Goal: Navigation & Orientation: Find specific page/section

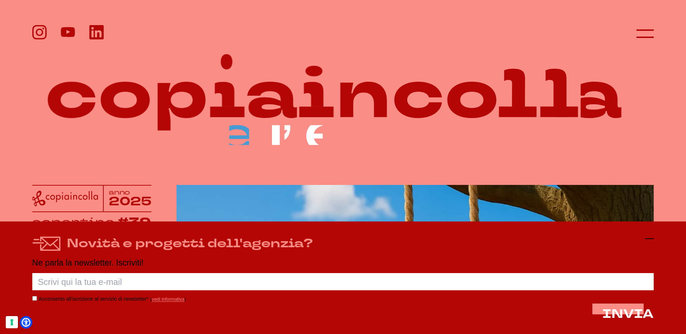
click at [652, 240] on icon at bounding box center [649, 239] width 9 height 9
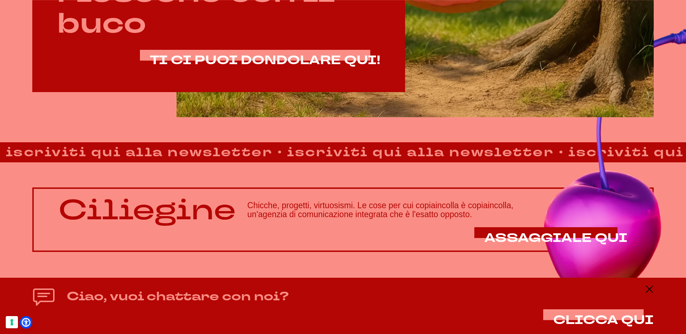
scroll to position [604, 0]
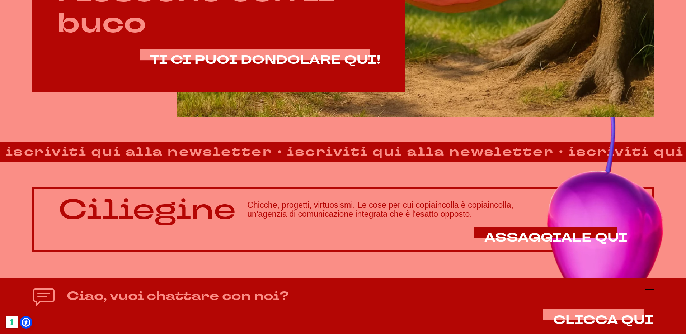
click at [650, 288] on icon at bounding box center [649, 289] width 9 height 9
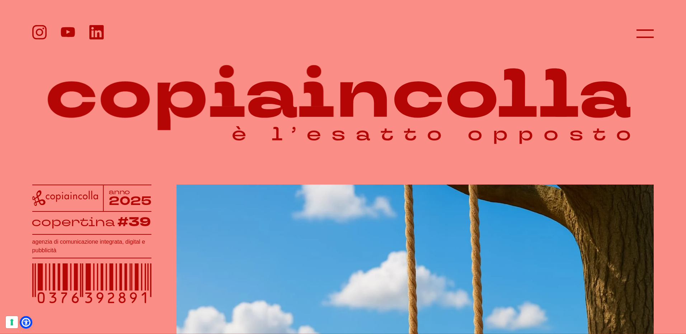
scroll to position [0, 0]
click at [650, 32] on icon at bounding box center [645, 33] width 17 height 17
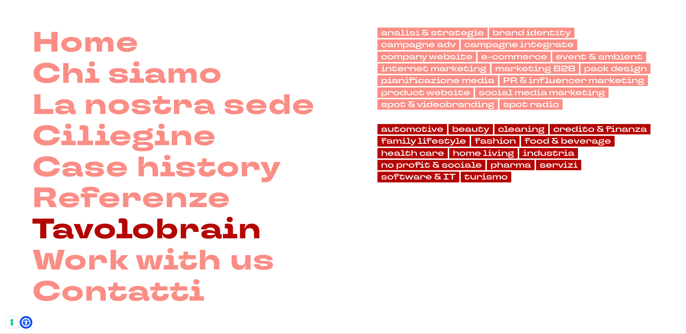
scroll to position [108, 0]
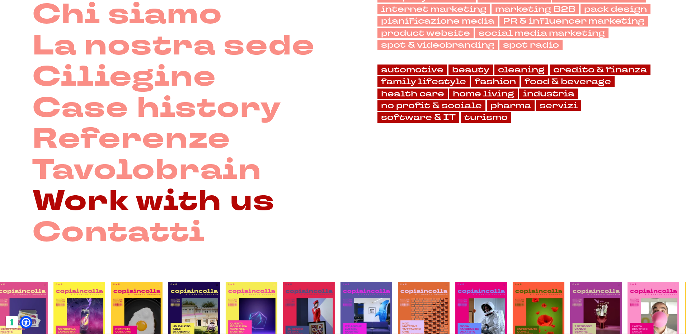
click at [74, 205] on link "Work with us" at bounding box center [153, 201] width 243 height 31
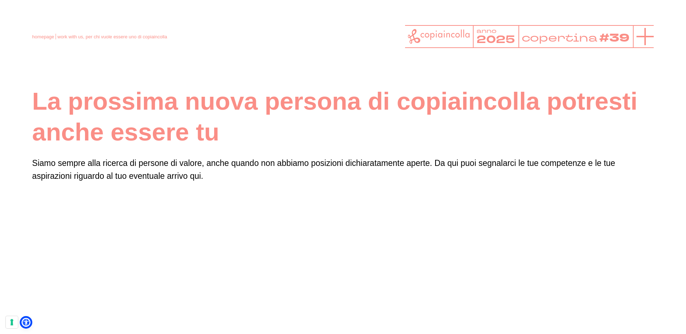
click at [644, 32] on icon at bounding box center [645, 36] width 17 height 17
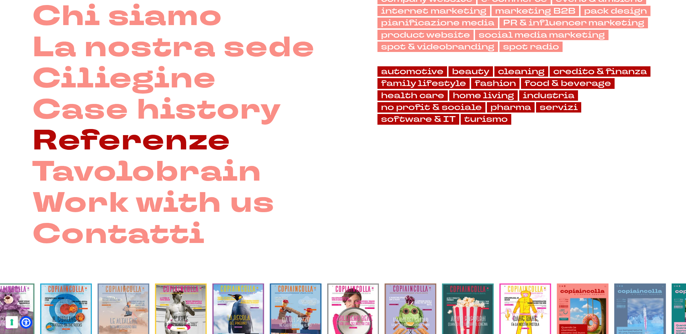
scroll to position [108, 0]
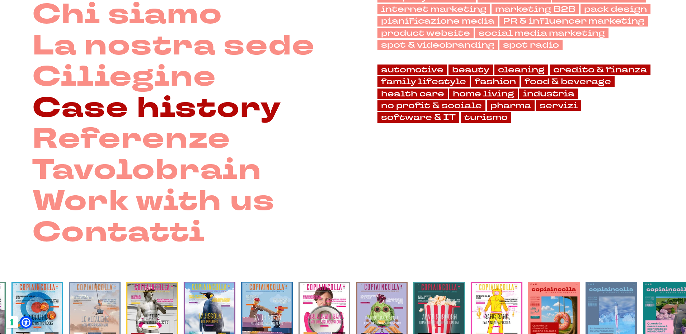
click at [118, 109] on link "Case history" at bounding box center [156, 108] width 249 height 31
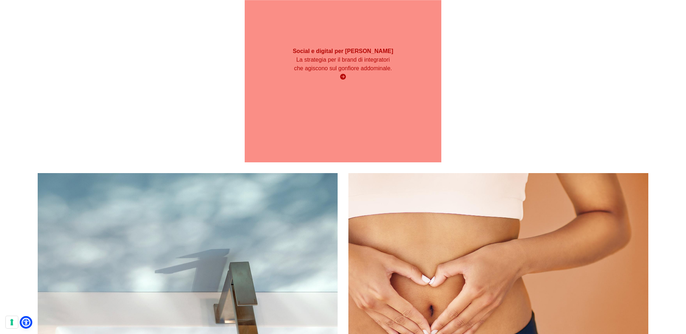
scroll to position [2305, 0]
